Goal: Navigation & Orientation: Find specific page/section

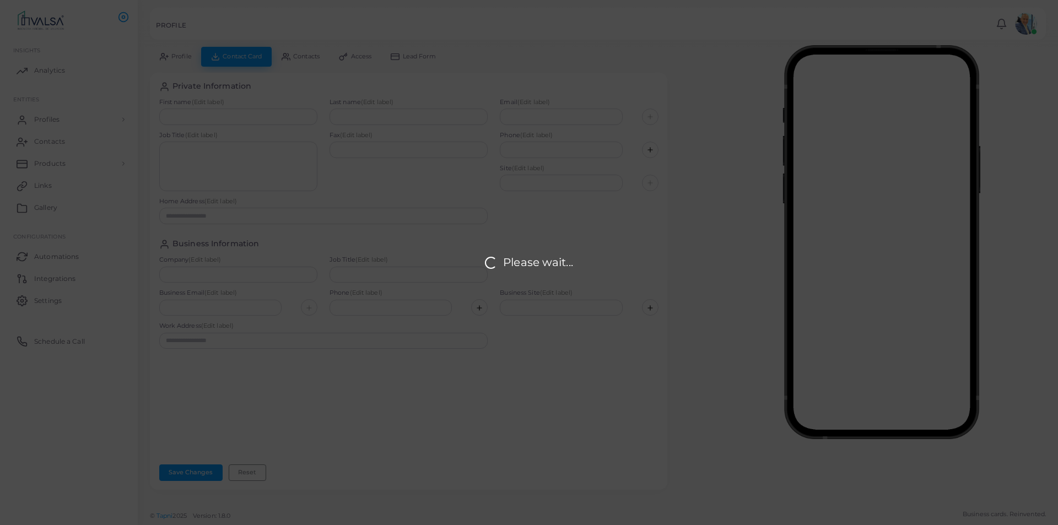
type input "**********"
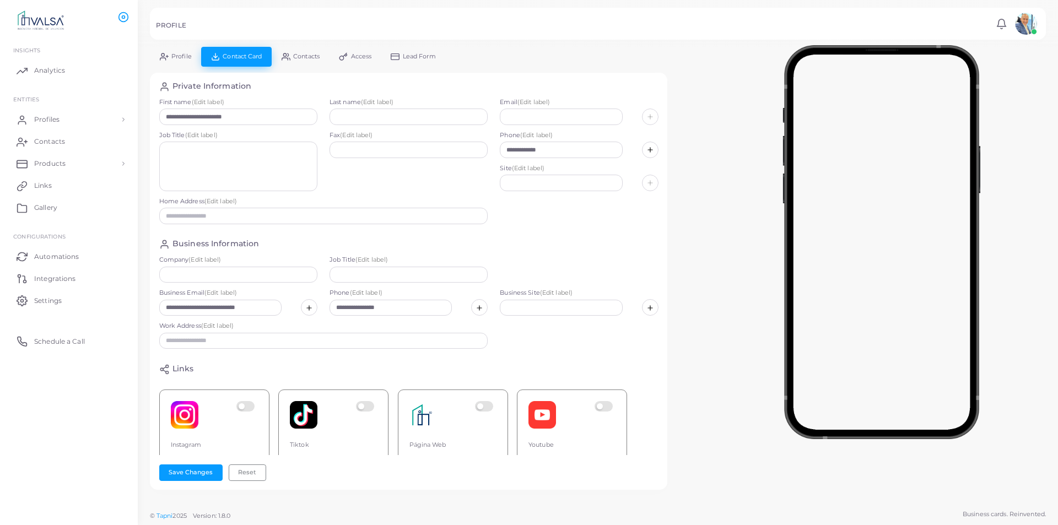
click at [702, 130] on div "**********" at bounding box center [598, 274] width 908 height 455
click at [70, 119] on link "Profiles" at bounding box center [68, 120] width 121 height 22
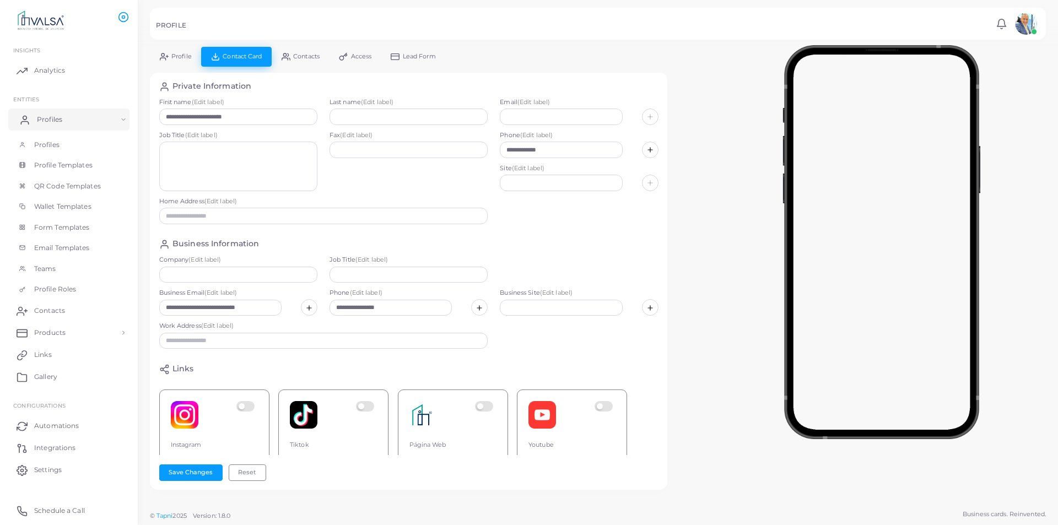
click at [72, 124] on link "Profiles" at bounding box center [68, 120] width 121 height 22
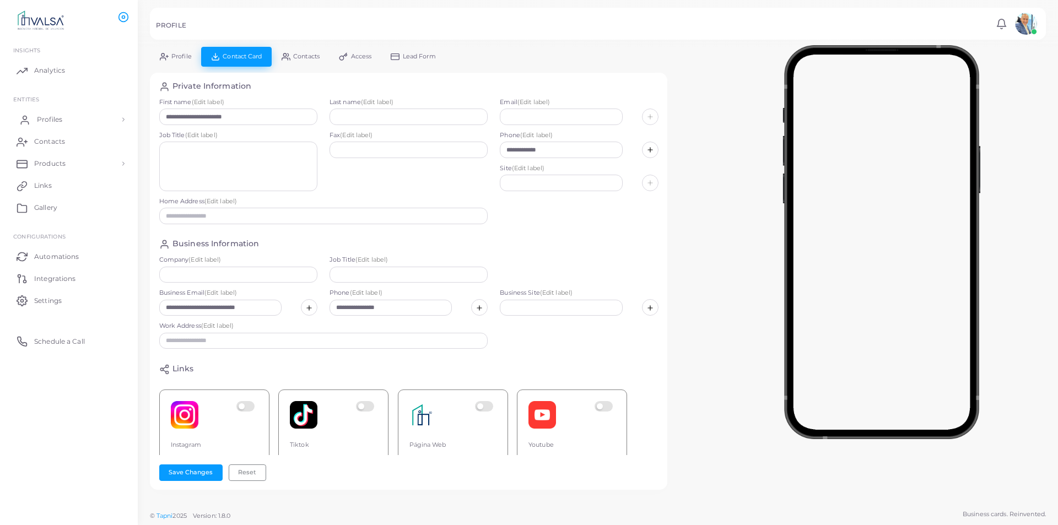
click at [55, 121] on span "Profiles" at bounding box center [49, 120] width 25 height 10
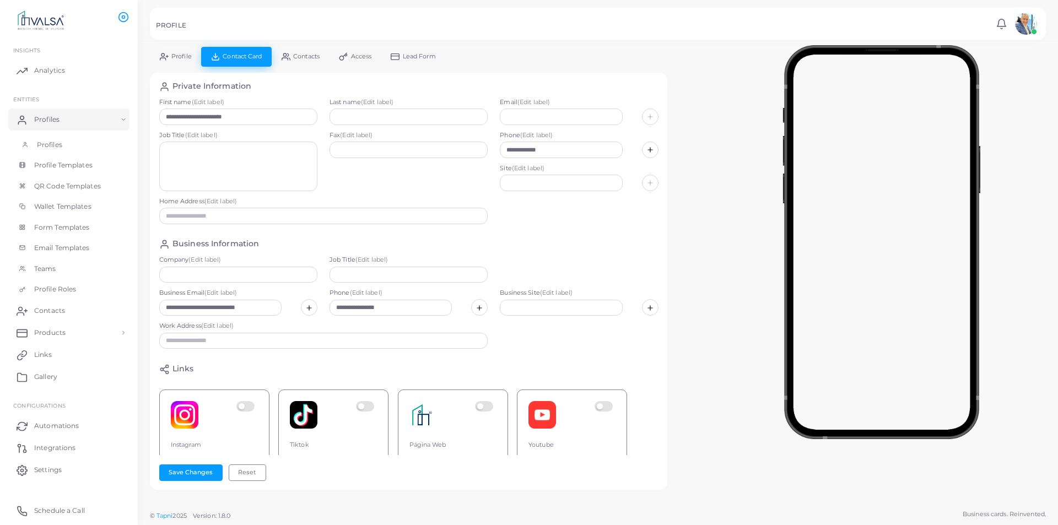
click at [55, 143] on span "Profiles" at bounding box center [49, 145] width 25 height 10
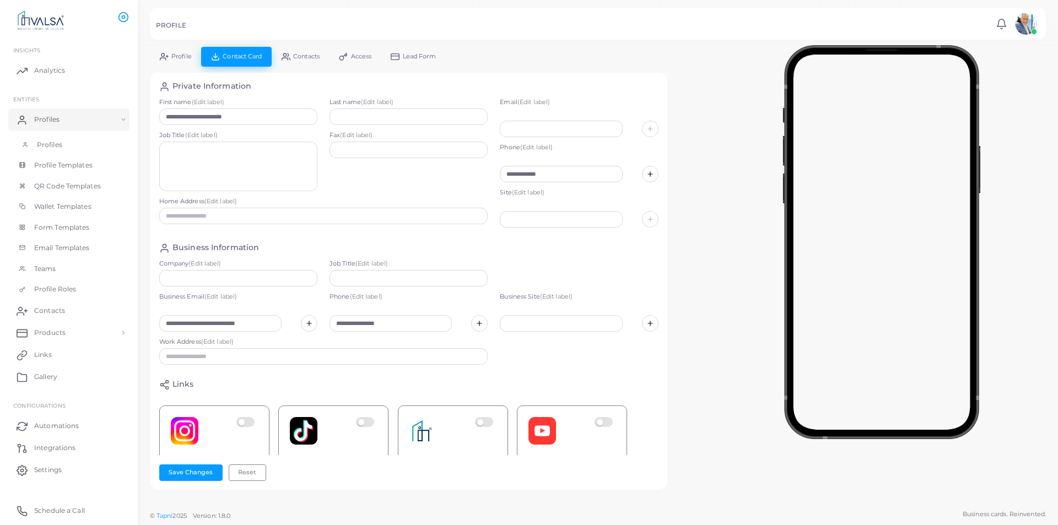
click at [56, 147] on span "Profiles" at bounding box center [49, 145] width 25 height 10
click at [51, 124] on span "Profiles" at bounding box center [49, 120] width 25 height 10
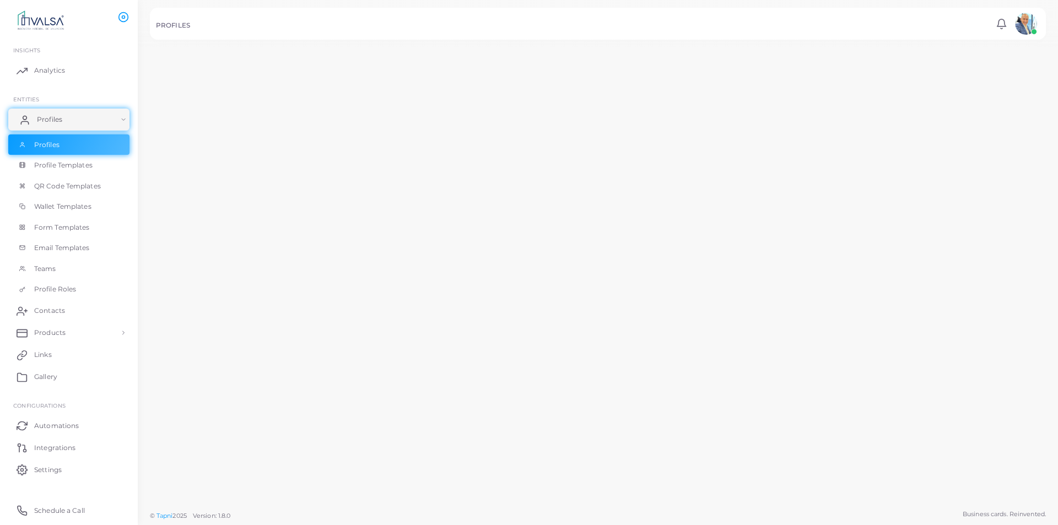
click at [52, 121] on span "Profiles" at bounding box center [49, 120] width 25 height 10
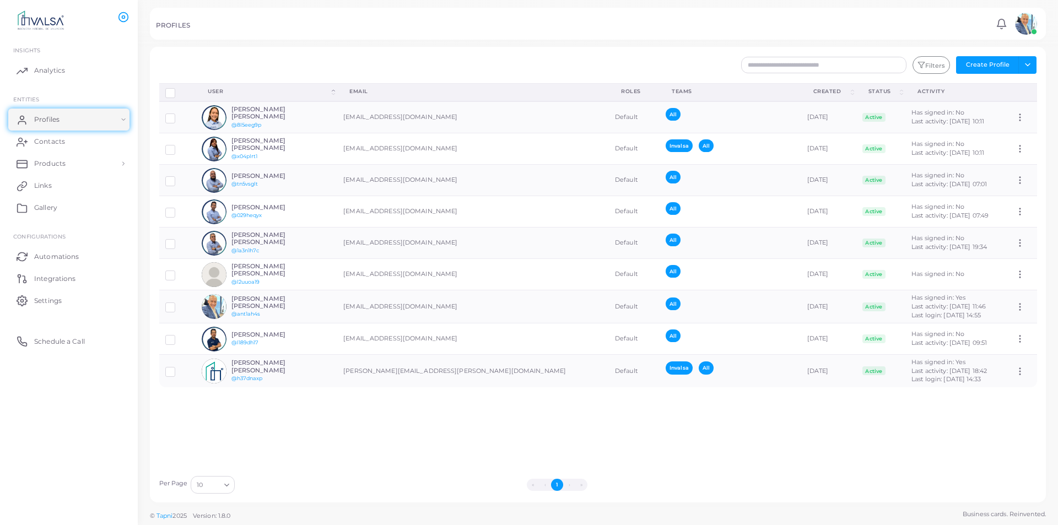
drag, startPoint x: 422, startPoint y: 437, endPoint x: 427, endPoint y: 444, distance: 8.3
click at [422, 437] on div "Disconnect Profiles Delete Profile Show Selections Download QRs User (Click to …" at bounding box center [598, 276] width 890 height 387
